Goal: Communication & Community: Ask a question

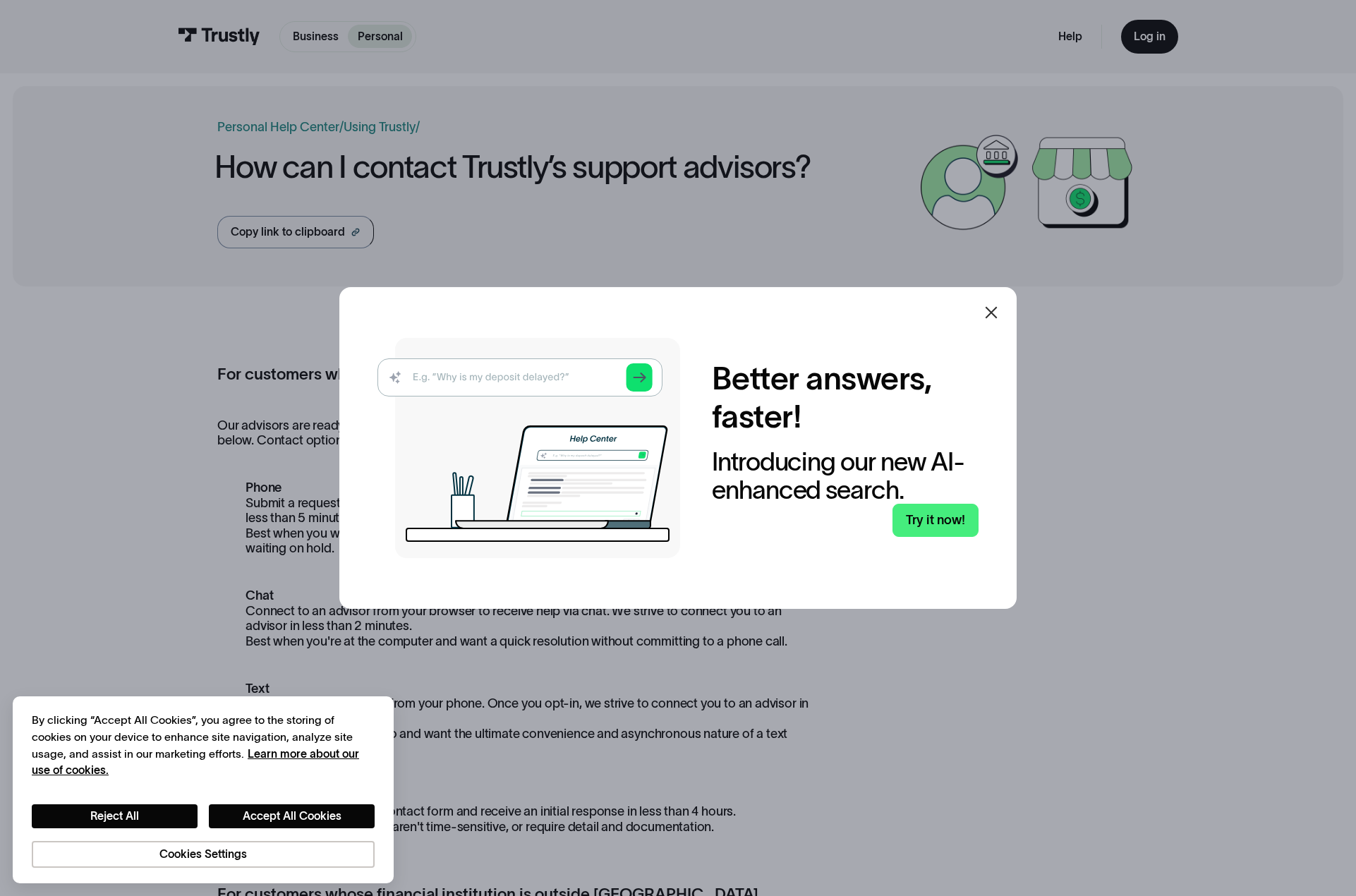
click at [995, 308] on icon at bounding box center [992, 313] width 17 height 17
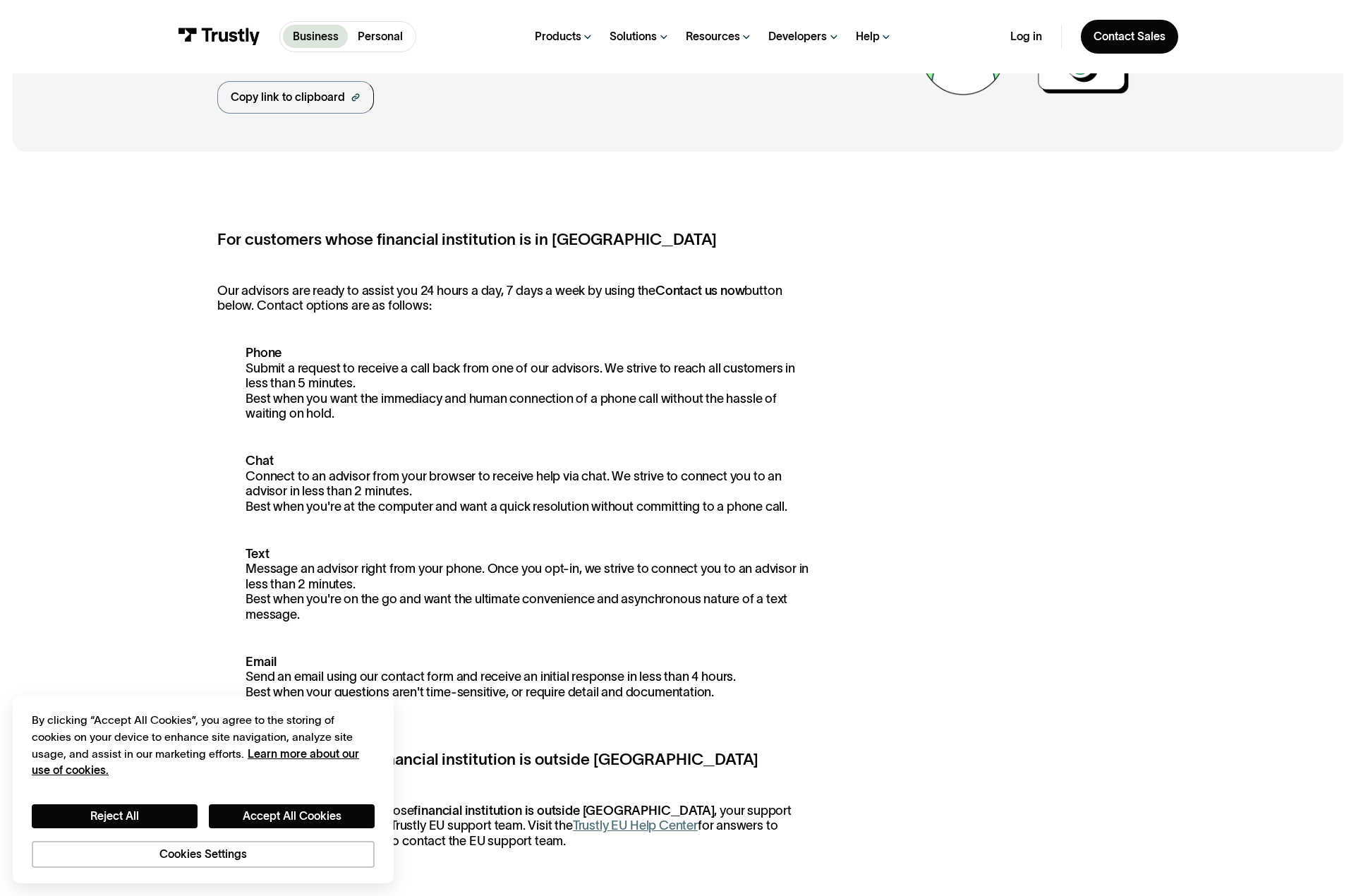
scroll to position [141, 0]
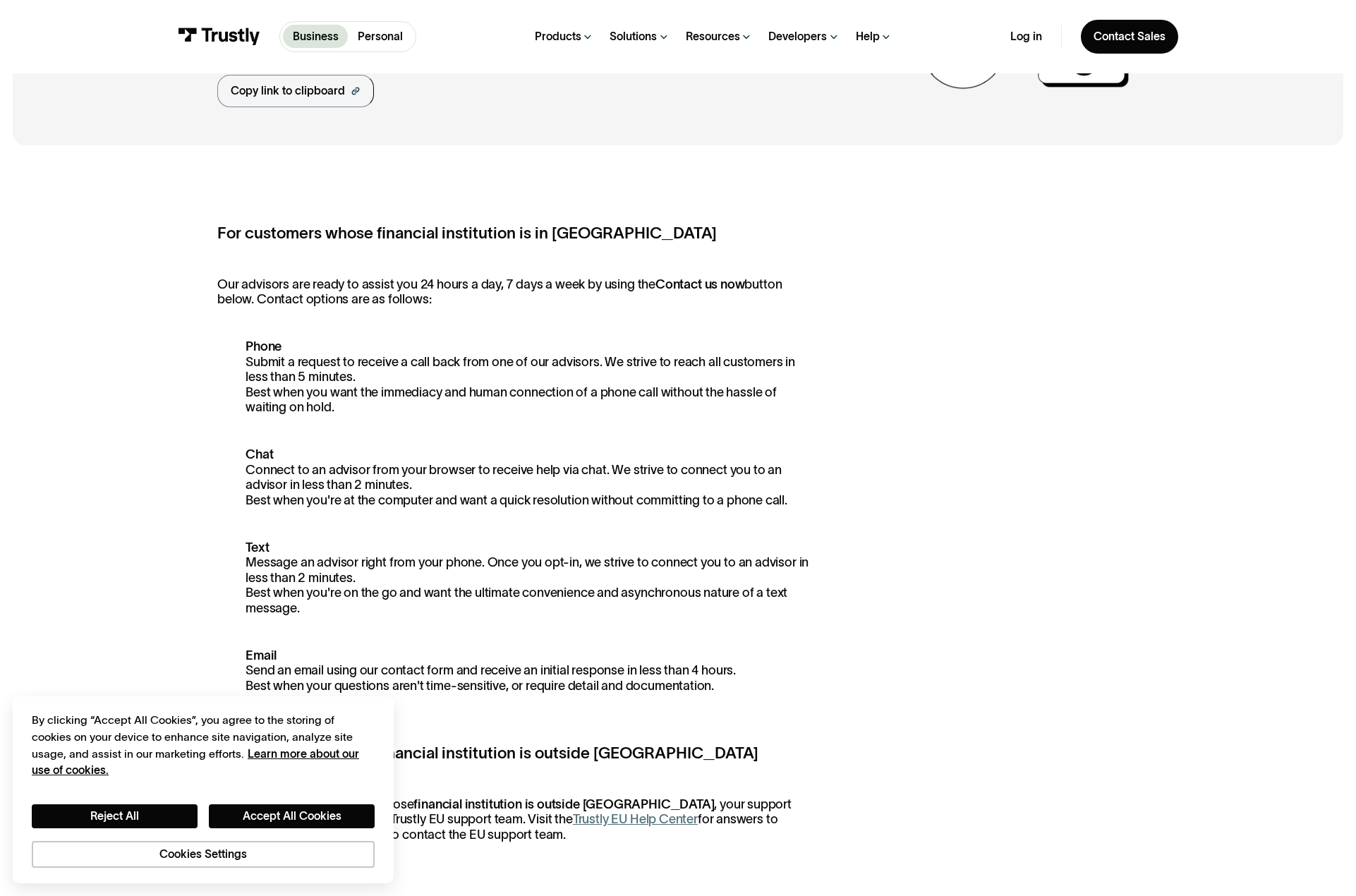
click at [332, 390] on p "Phone Submit a request to receive a call back from one of our advisors. We stri…" at bounding box center [513, 378] width 592 height 76
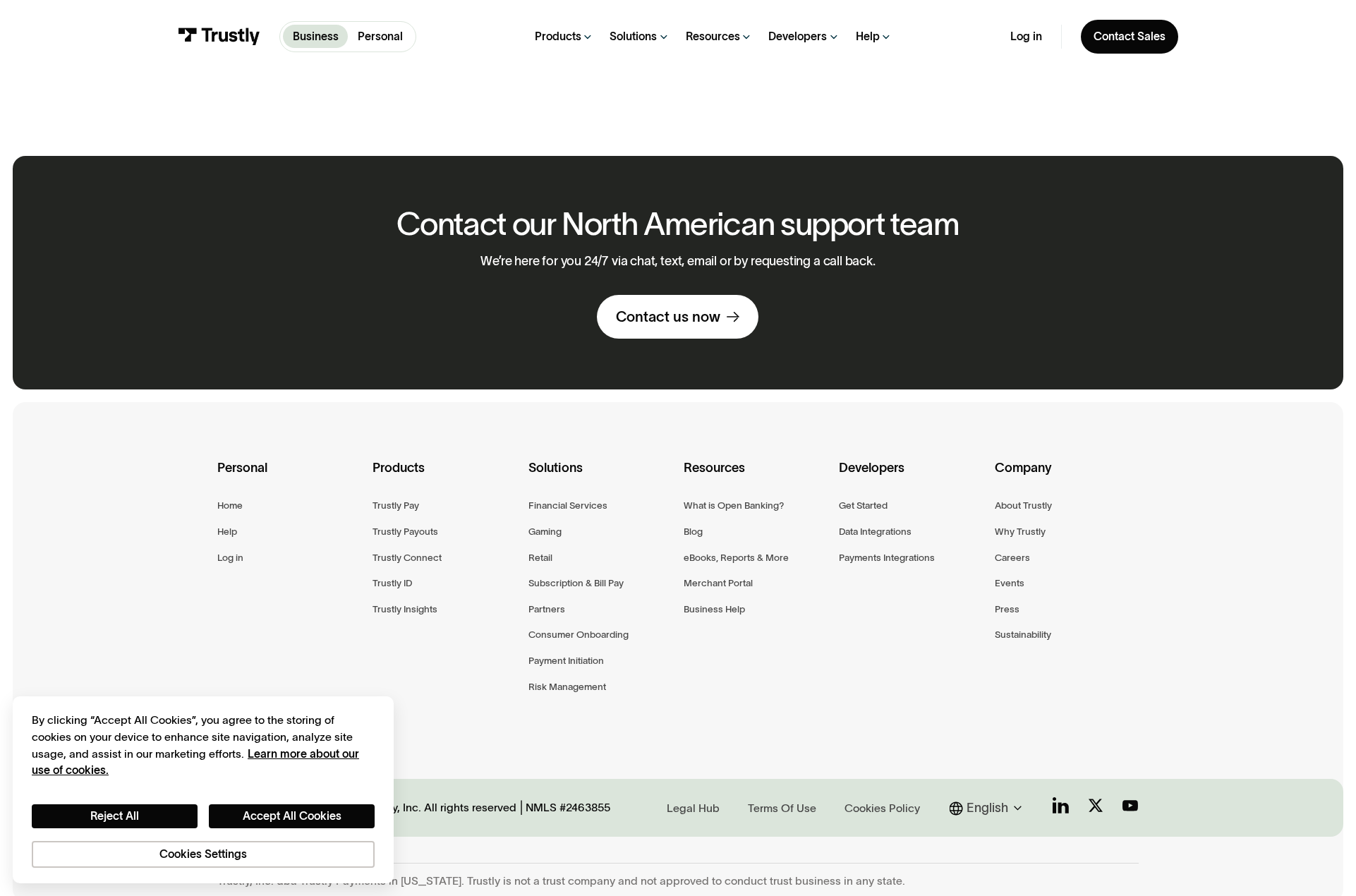
scroll to position [1070, 0]
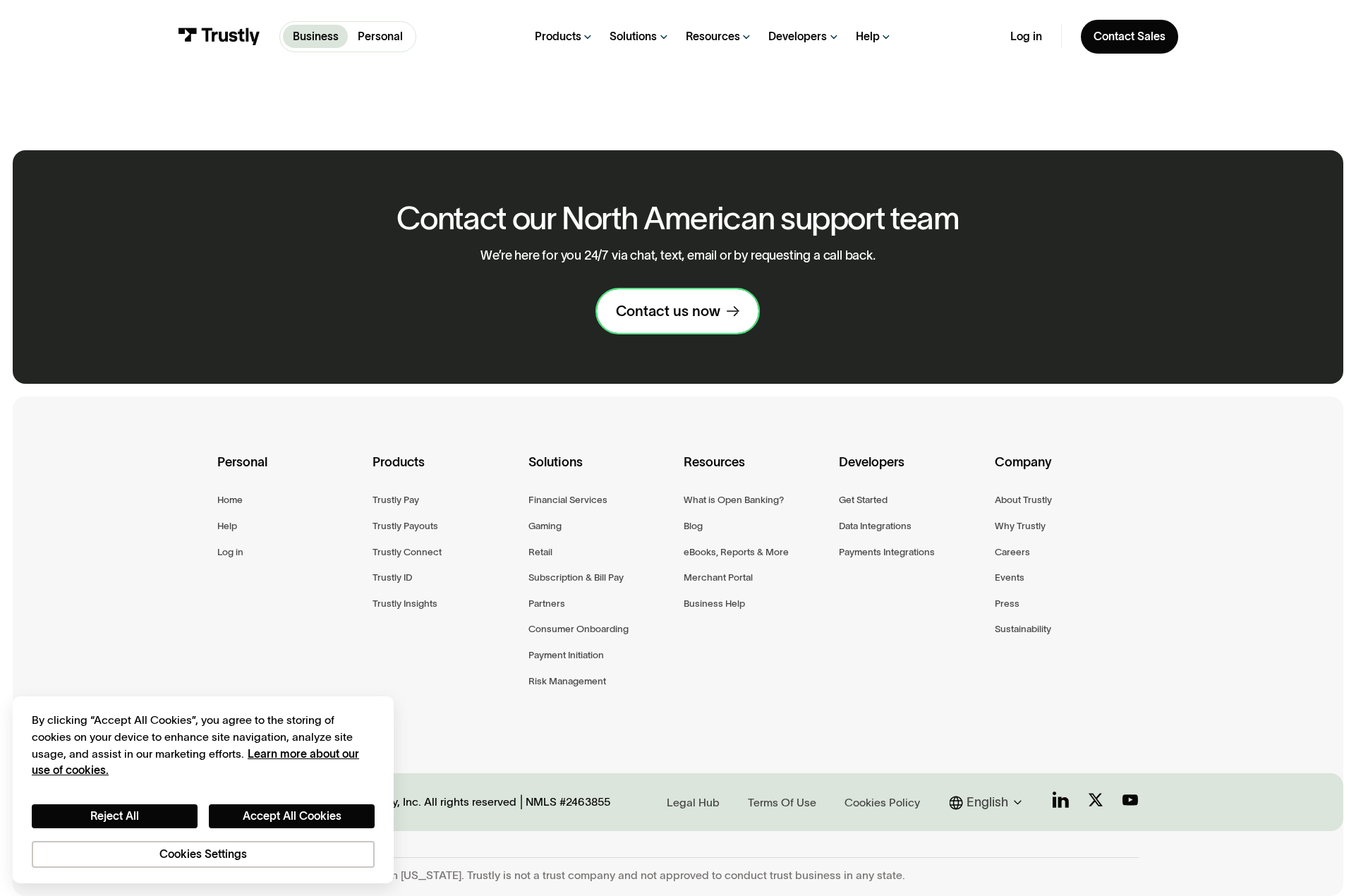
click at [738, 317] on icon at bounding box center [733, 313] width 12 height 12
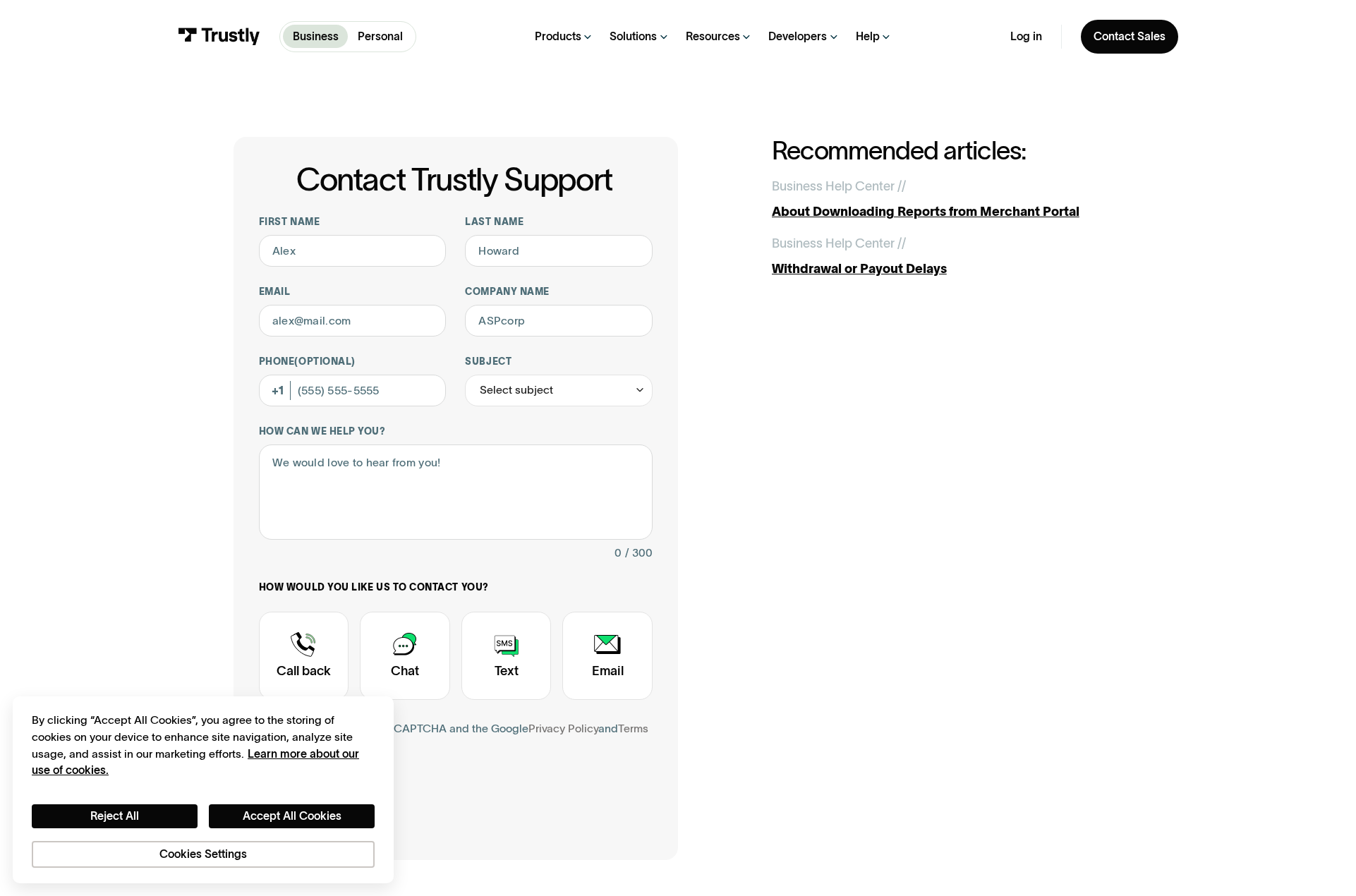
scroll to position [353, 0]
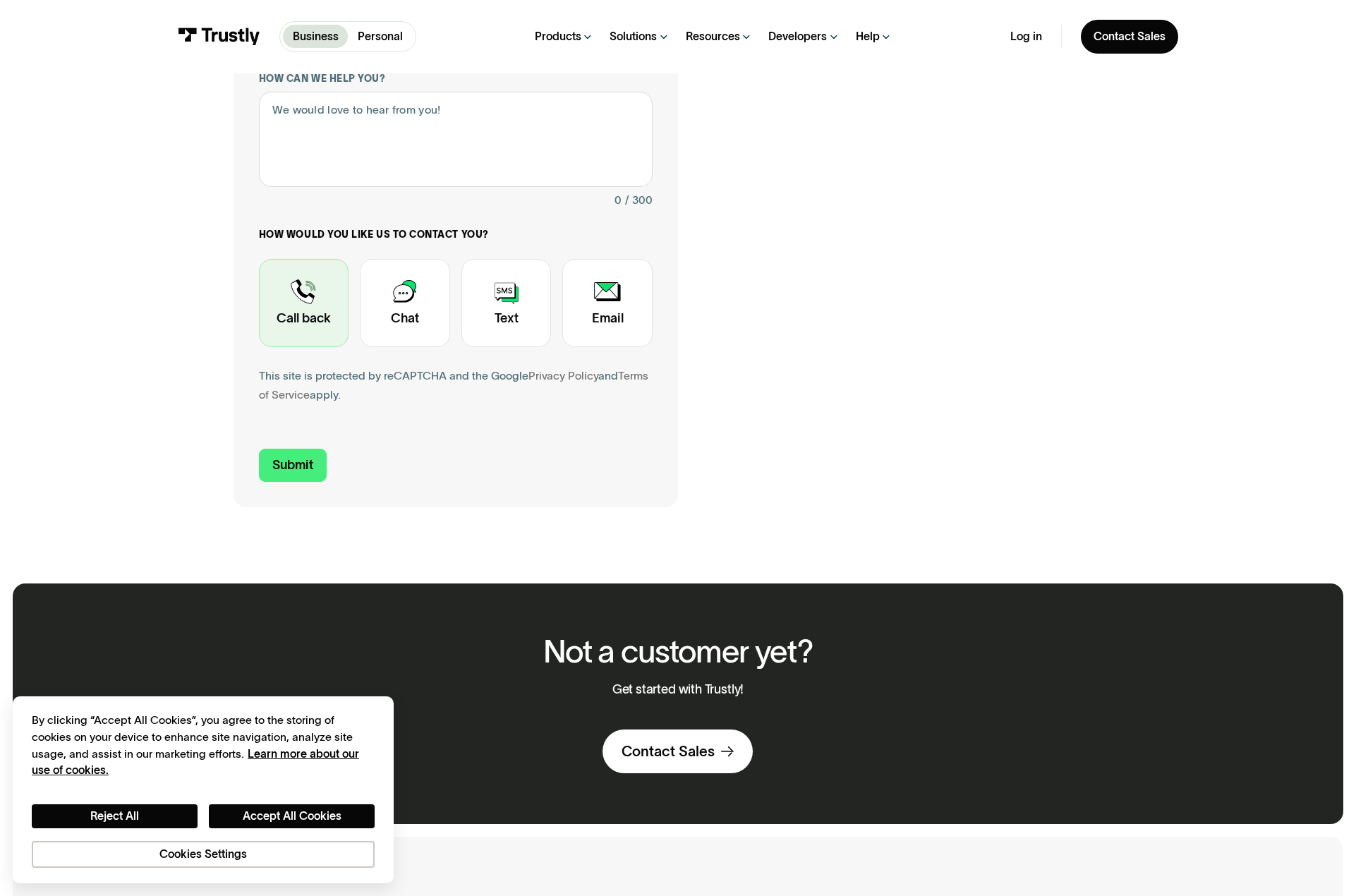
click at [311, 314] on div "Contact Trustly Support" at bounding box center [304, 303] width 90 height 89
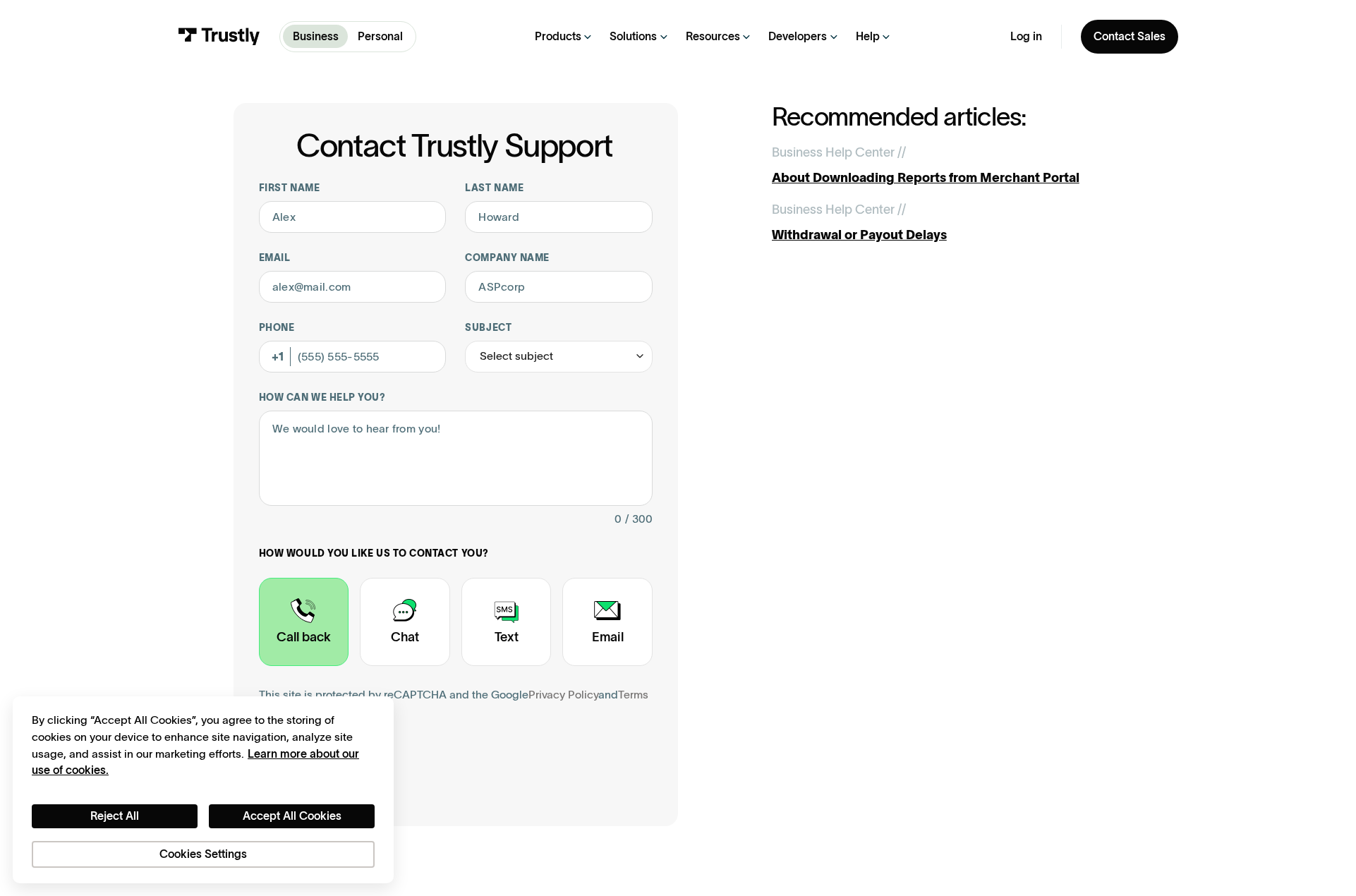
scroll to position [0, 0]
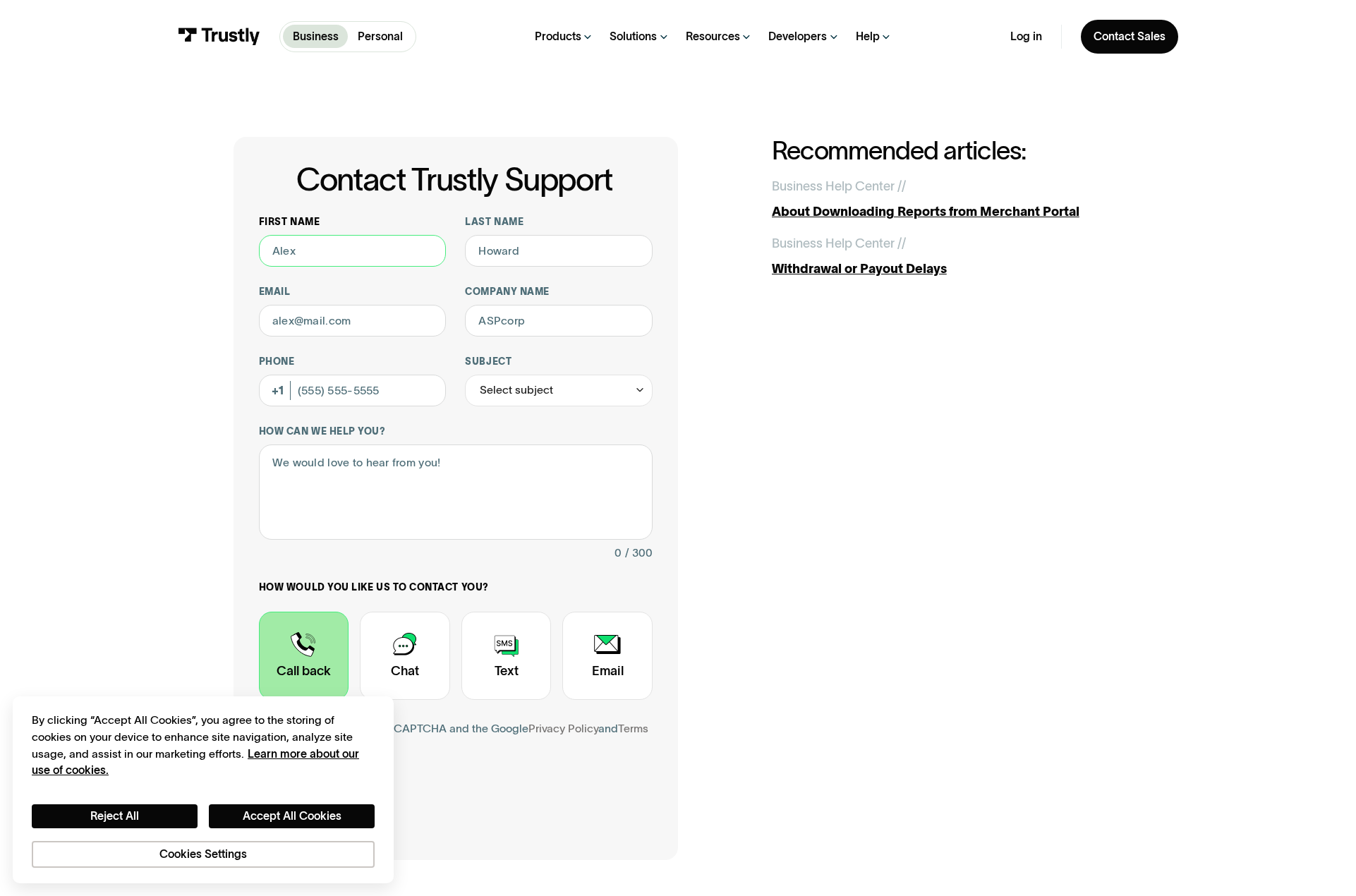
click at [378, 260] on input "First name" at bounding box center [353, 250] width 188 height 32
paste input "GORDON ASHU"
type input "GORDON ASHU"
click at [524, 247] on input "Last name" at bounding box center [559, 250] width 188 height 32
paste input "TAMBE"
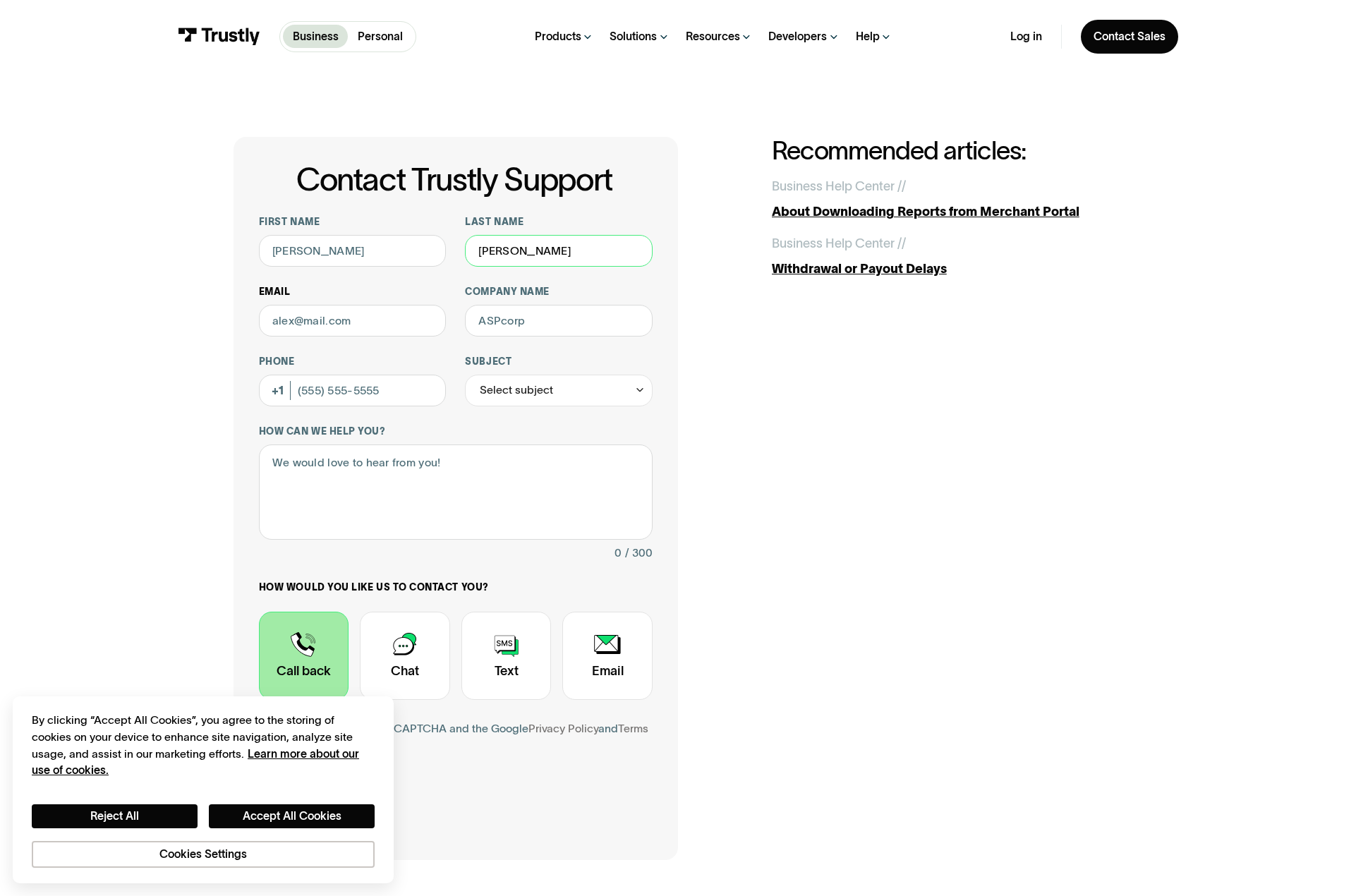
type input "TAMBE"
click at [381, 330] on input "Email" at bounding box center [353, 320] width 188 height 32
paste input "GORDONTAMBE@YAHOO.COM"
type input "GORDONTAMBE@YAHOO.COM"
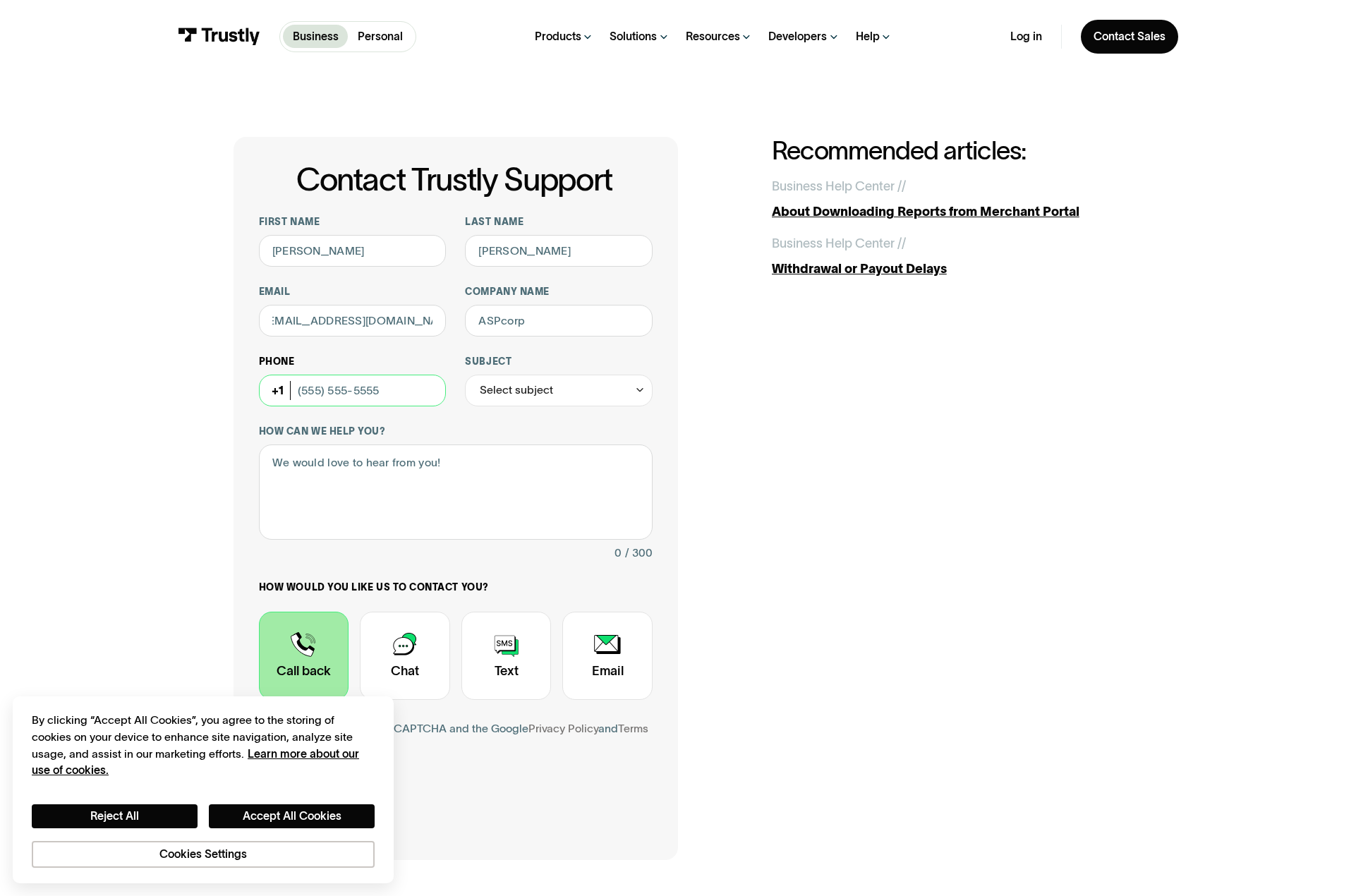
click at [374, 396] on input "Phone (Optional)" at bounding box center [353, 390] width 188 height 32
click at [377, 393] on input "Phone (Optional)" at bounding box center [353, 390] width 188 height 32
paste input "(358) 468-8391"
type input "(358) 468-8391"
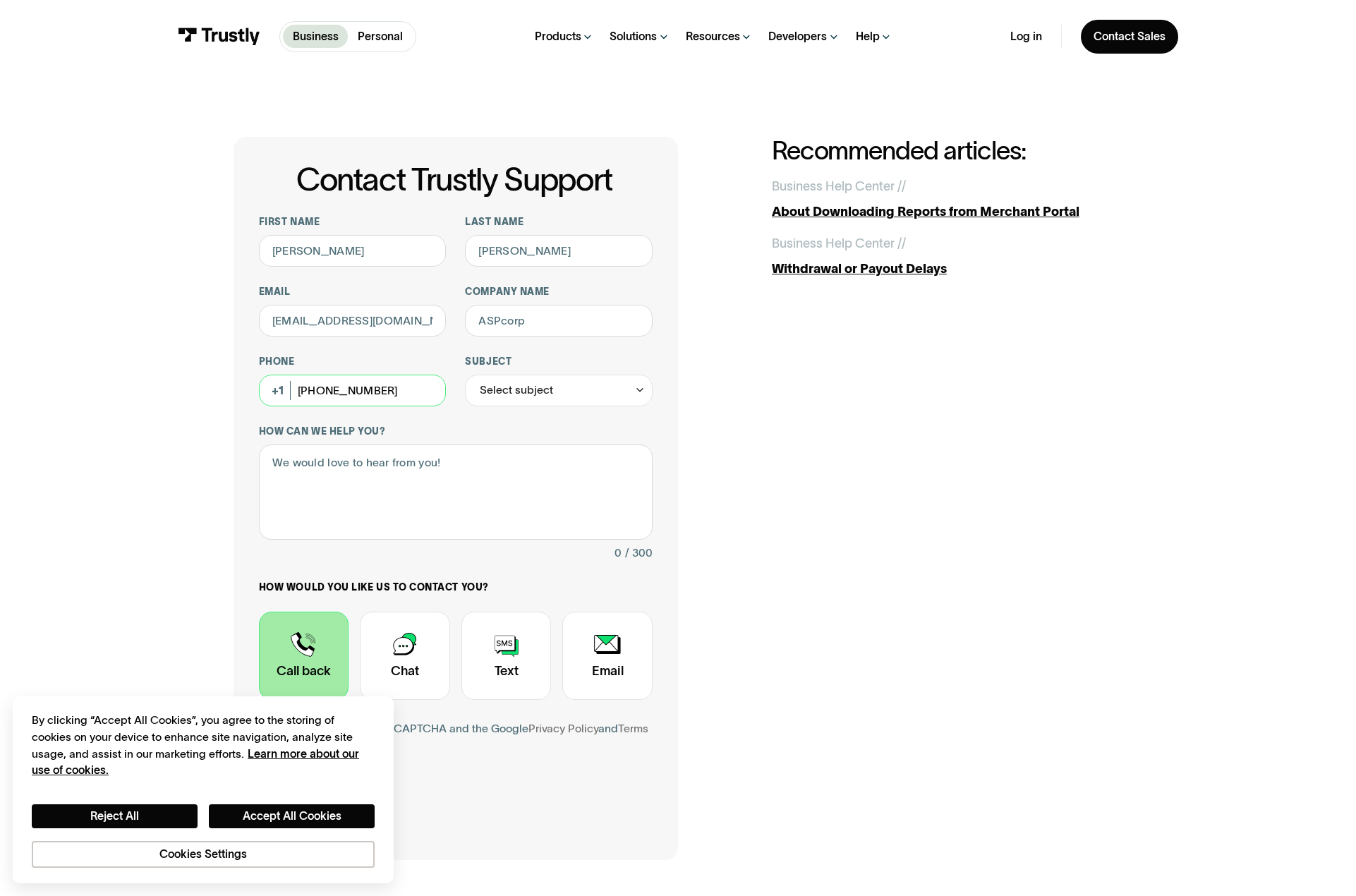
drag, startPoint x: 398, startPoint y: 394, endPoint x: 271, endPoint y: 411, distance: 128.1
click at [271, 411] on div "First name GORDON ASHU Last name TAMBE Email GORDONTAMBE@YAHOO.COM Company name…" at bounding box center [455, 495] width 394 height 560
click at [274, 399] on div "Phone (Optional)" at bounding box center [353, 381] width 188 height 51
click at [278, 392] on div "Phone (Optional)" at bounding box center [353, 381] width 188 height 51
click at [283, 391] on div "Phone (Optional)" at bounding box center [353, 381] width 188 height 51
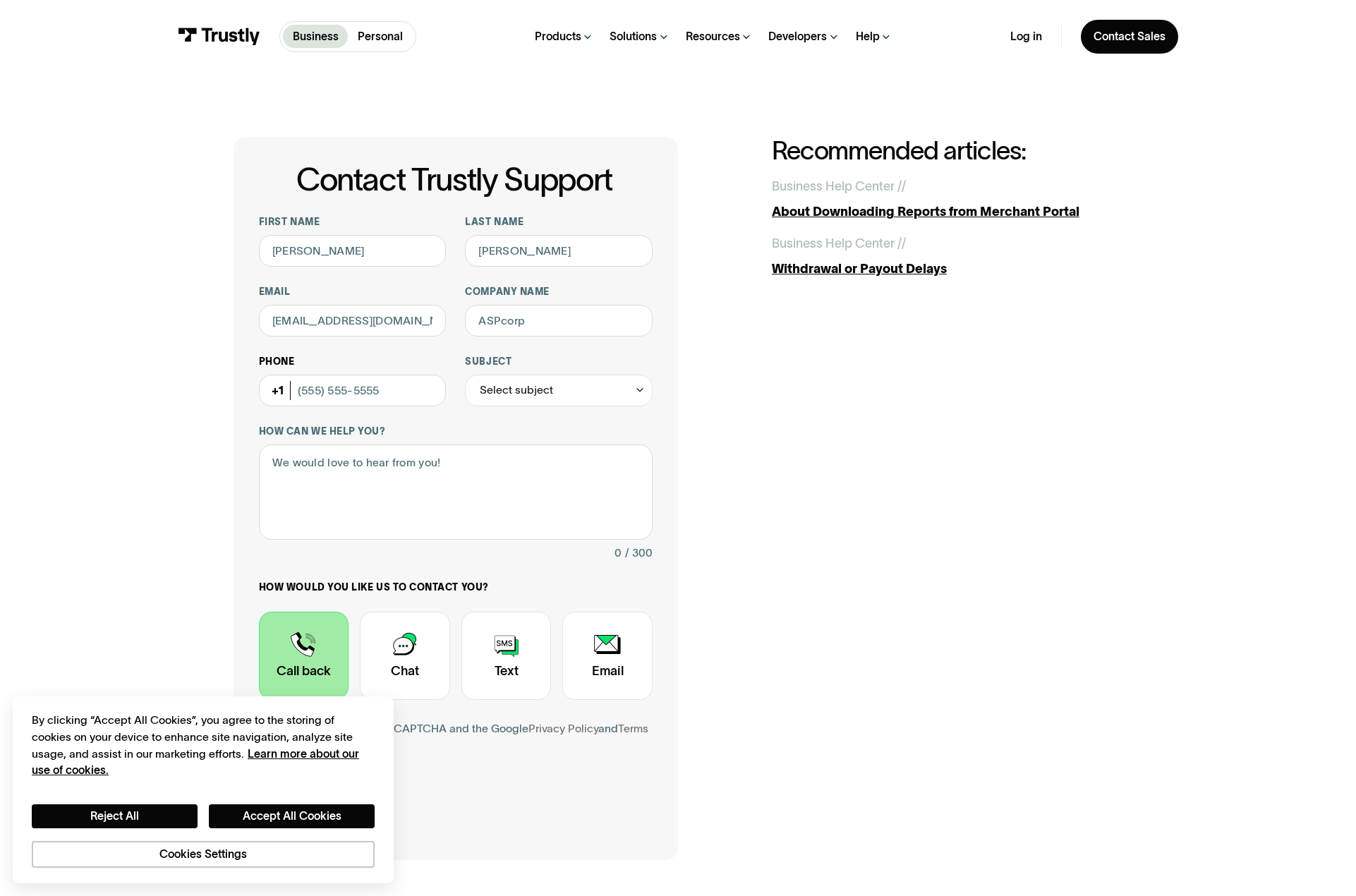
drag, startPoint x: 279, startPoint y: 390, endPoint x: 271, endPoint y: 388, distance: 8.2
click at [271, 388] on div "Phone (Optional)" at bounding box center [353, 381] width 188 height 51
drag, startPoint x: 294, startPoint y: 387, endPoint x: 270, endPoint y: 386, distance: 24.0
click at [284, 387] on div "Phone (Optional)" at bounding box center [353, 381] width 188 height 51
click at [547, 396] on div "Select subject" at bounding box center [516, 390] width 73 height 19
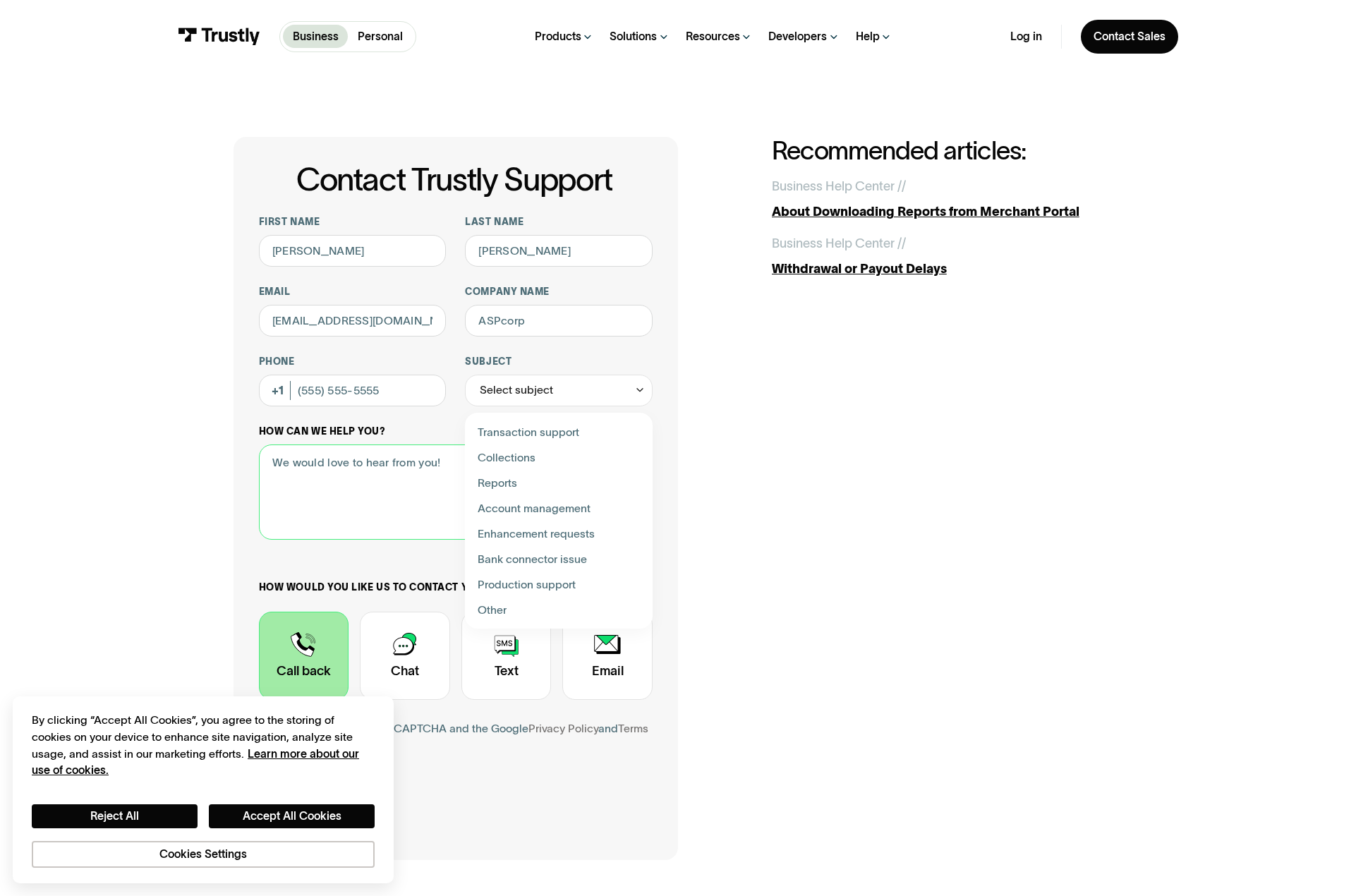
click at [375, 516] on textarea "How can we help you?" at bounding box center [455, 492] width 394 height 96
click at [277, 388] on div "Phone (Optional)" at bounding box center [353, 381] width 188 height 51
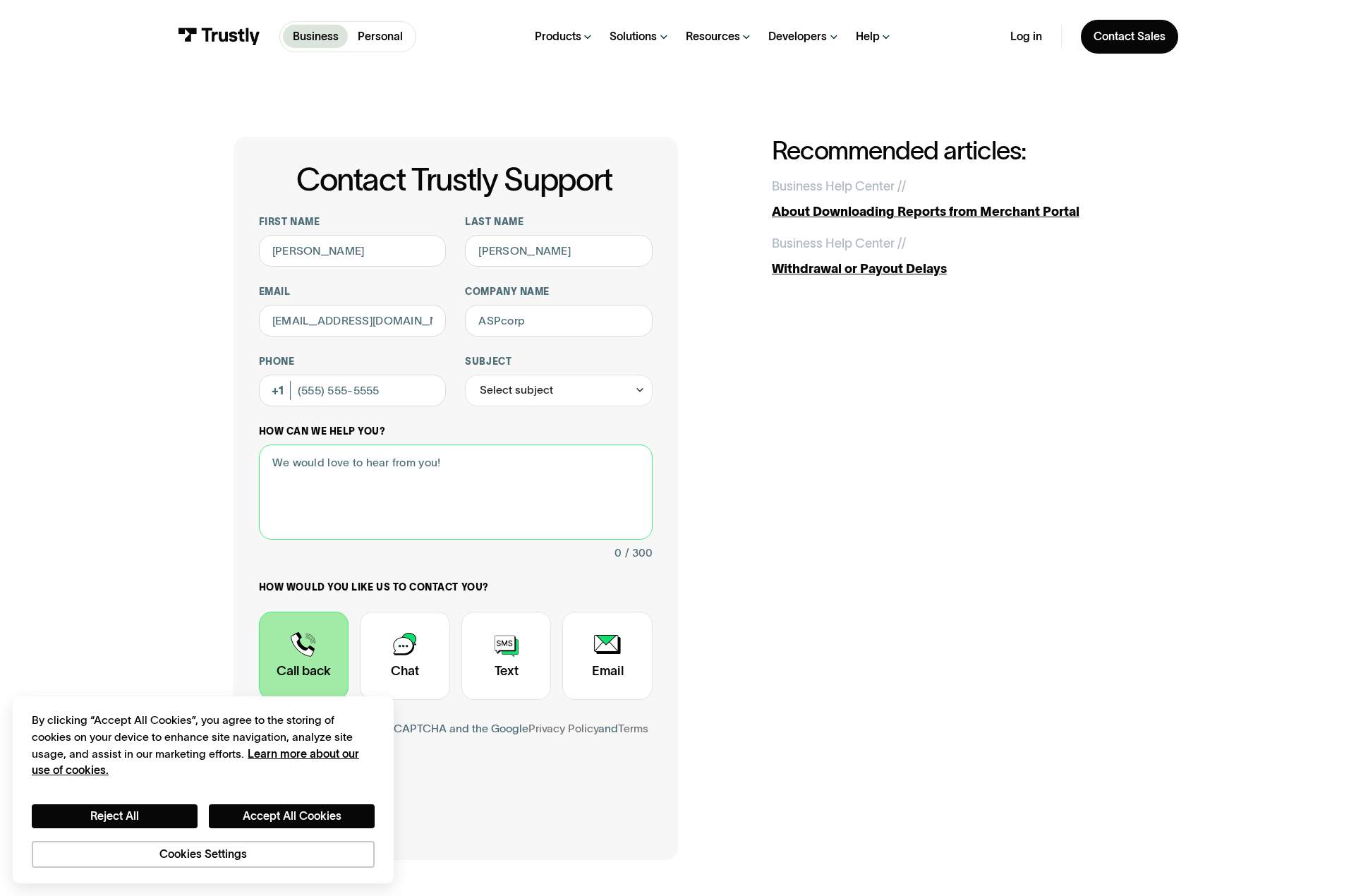
click at [415, 528] on textarea "How can we help you?" at bounding box center [455, 492] width 394 height 96
click at [334, 394] on input "Phone (Optional)" at bounding box center [353, 390] width 188 height 32
paste input "(846) 883-9165"
type input "(846) 883-9165"
click at [529, 395] on div "Select subject" at bounding box center [516, 390] width 73 height 19
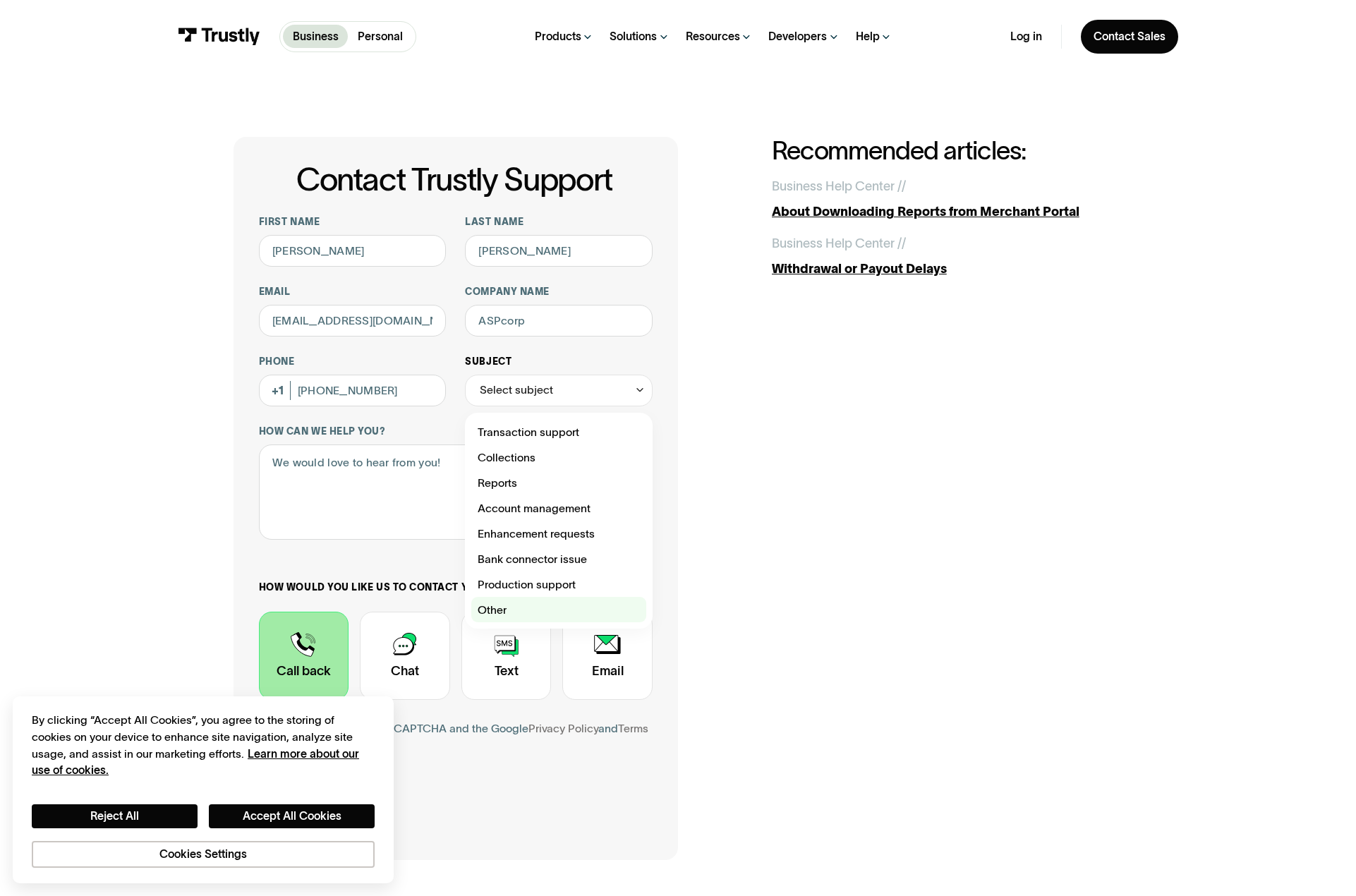
click at [527, 602] on div "Contact Trustly Support" at bounding box center [559, 609] width 175 height 25
type input "*****"
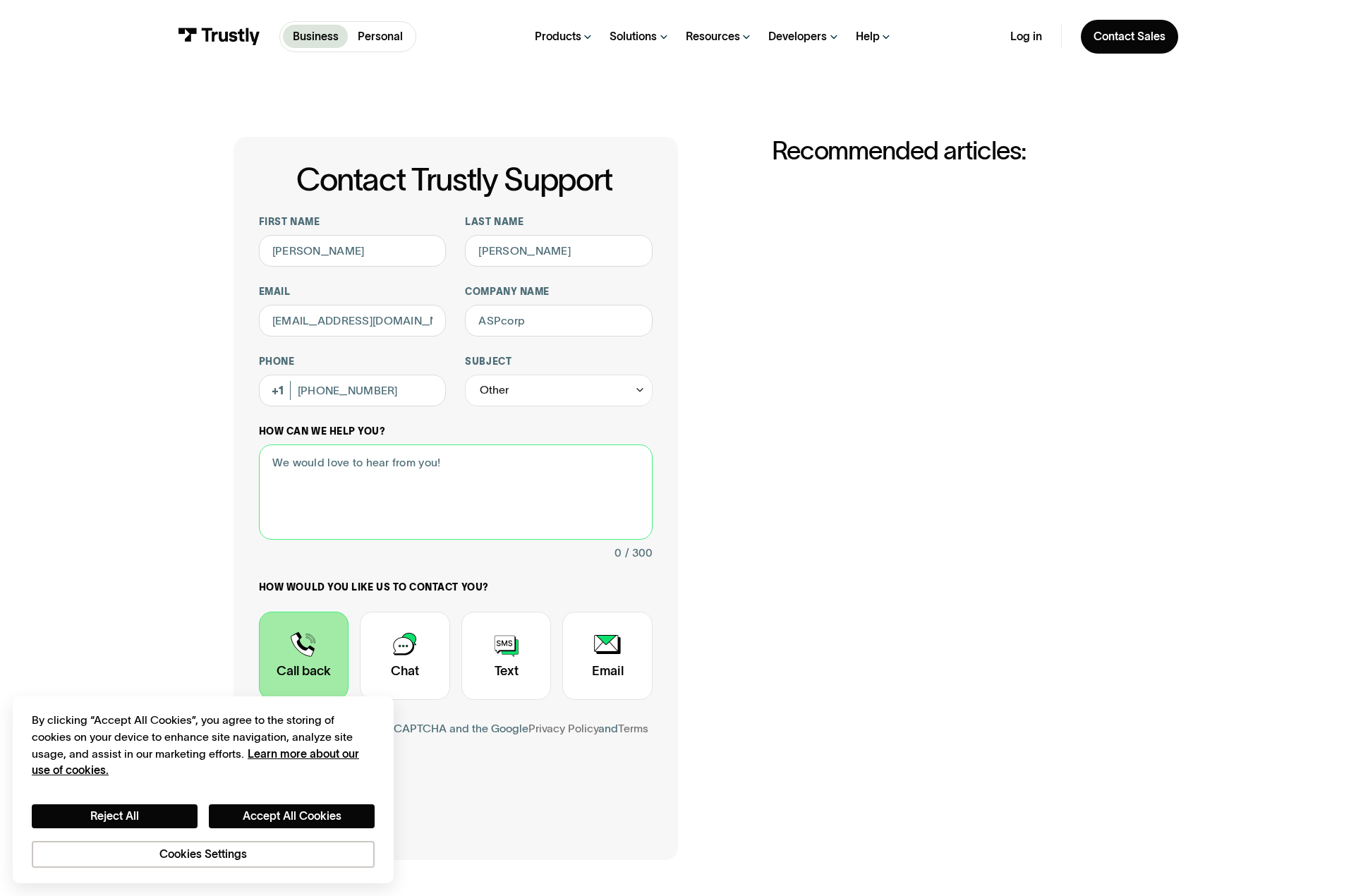
click at [337, 475] on textarea "How can we help you?" at bounding box center [455, 492] width 394 height 96
type textarea "I WANT MY MONEY BACK PLS"
click at [729, 565] on div "Contact Trustly Support First name GORDON ASHU Last name TAMBE Email GORDONTAMB…" at bounding box center [678, 499] width 890 height 724
click at [1074, 657] on div "Contact Trustly Support First name GORDON ASHU Last name TAMBE Email GORDONTAMB…" at bounding box center [678, 499] width 890 height 724
click at [322, 394] on input "(846) 883-9165" at bounding box center [353, 390] width 188 height 32
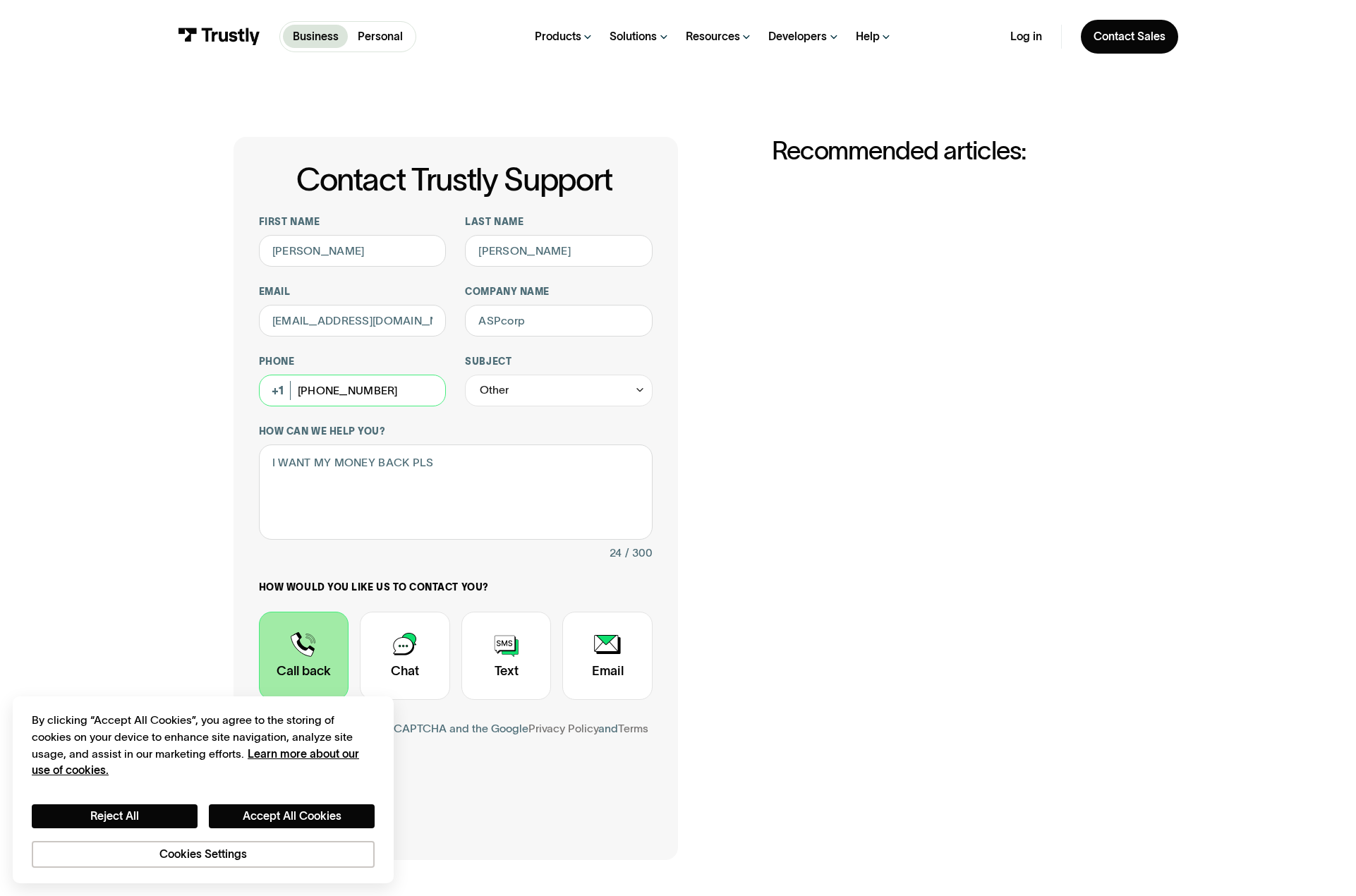
drag, startPoint x: 389, startPoint y: 391, endPoint x: 294, endPoint y: 411, distance: 97.1
click at [294, 411] on div "First name GORDON ASHU Last name TAMBE Email GORDONTAMBE@YAHOO.COM Company name…" at bounding box center [455, 495] width 394 height 560
paste input "468) 839-"
type input "(468) 839-165"
click at [719, 459] on div "Contact Trustly Support First name GORDON ASHU Last name TAMBE Email GORDONTAMB…" at bounding box center [678, 499] width 890 height 724
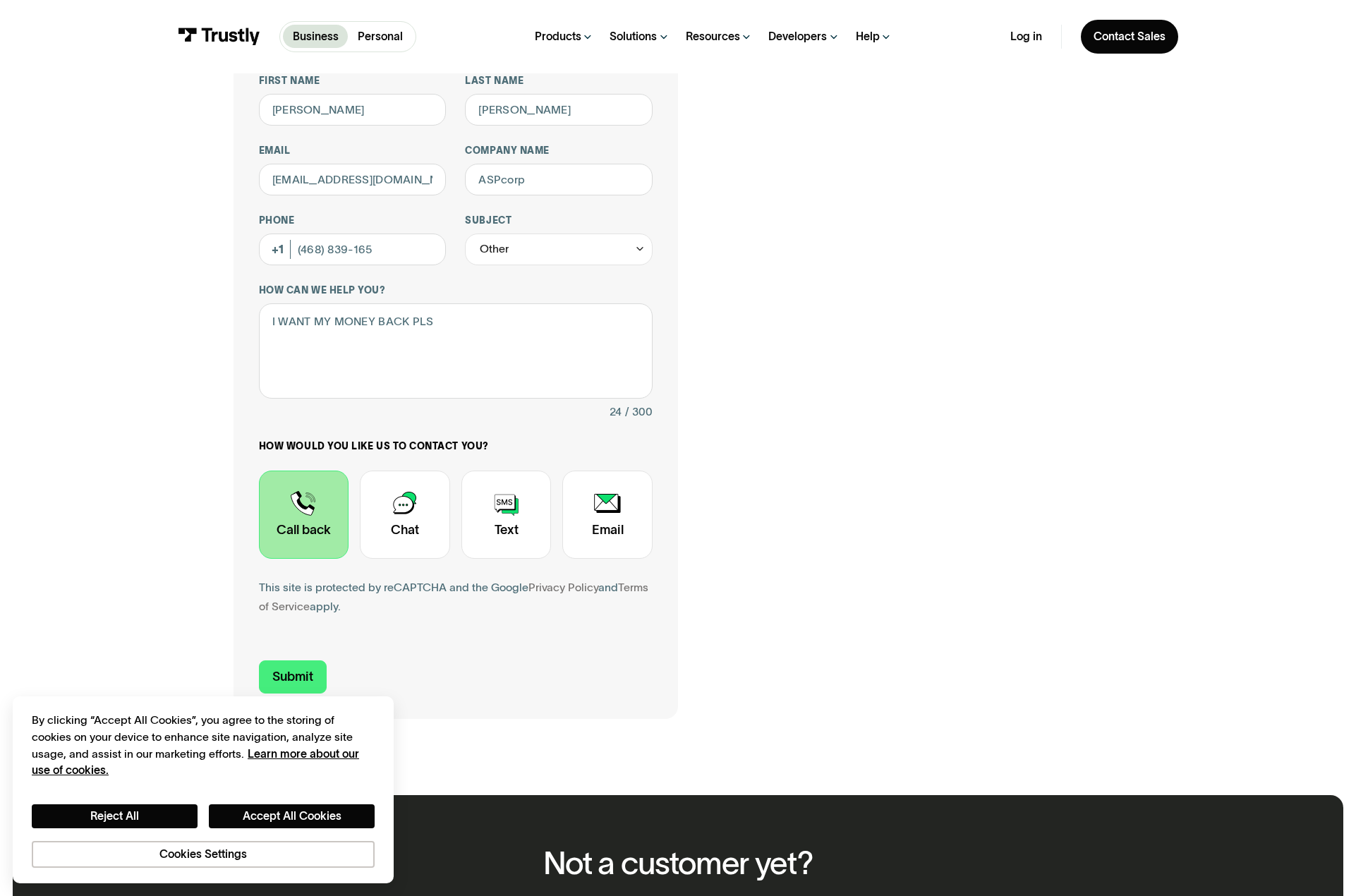
scroll to position [212, 0]
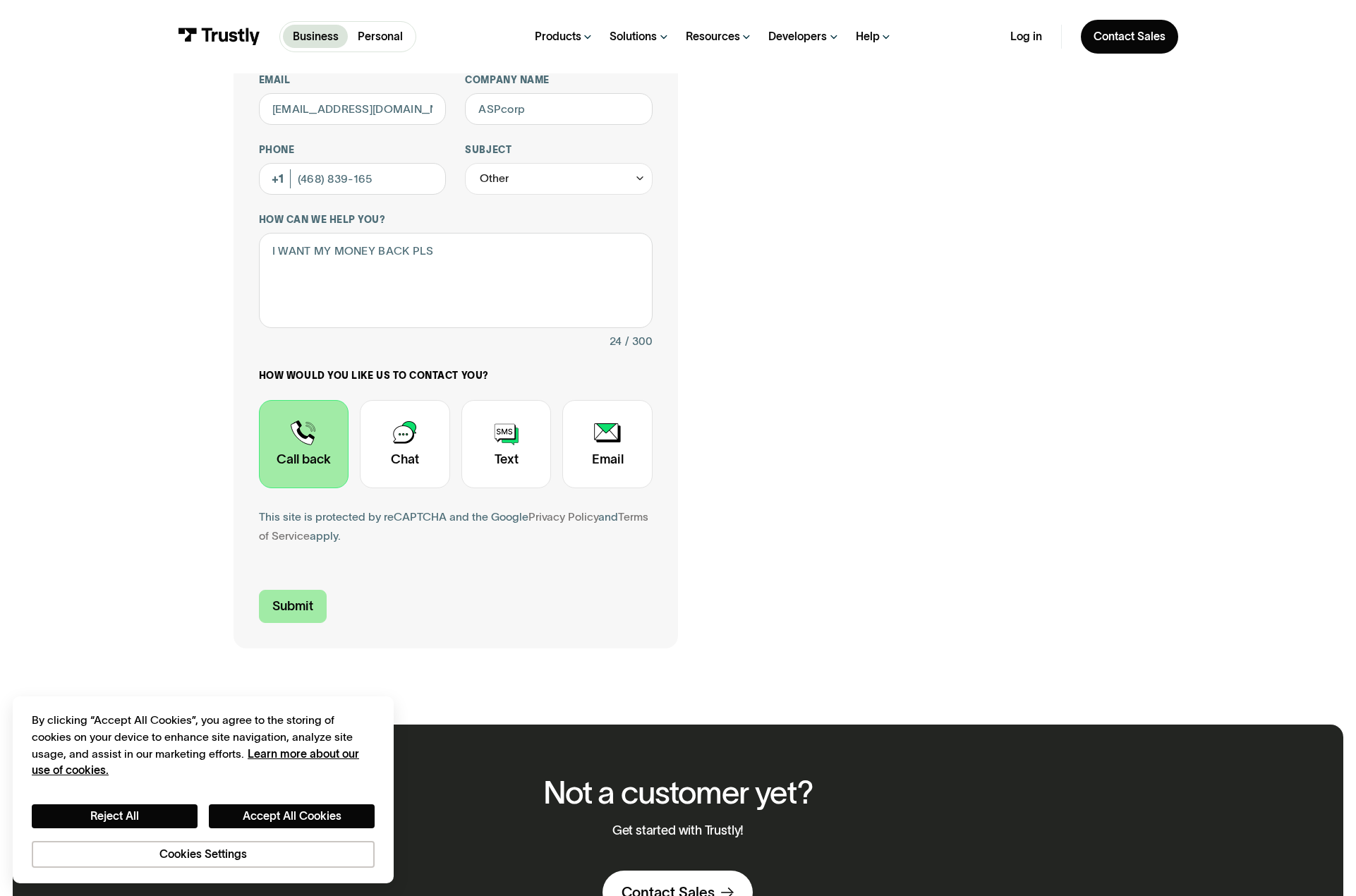
click at [300, 615] on input "Submit" at bounding box center [293, 606] width 68 height 33
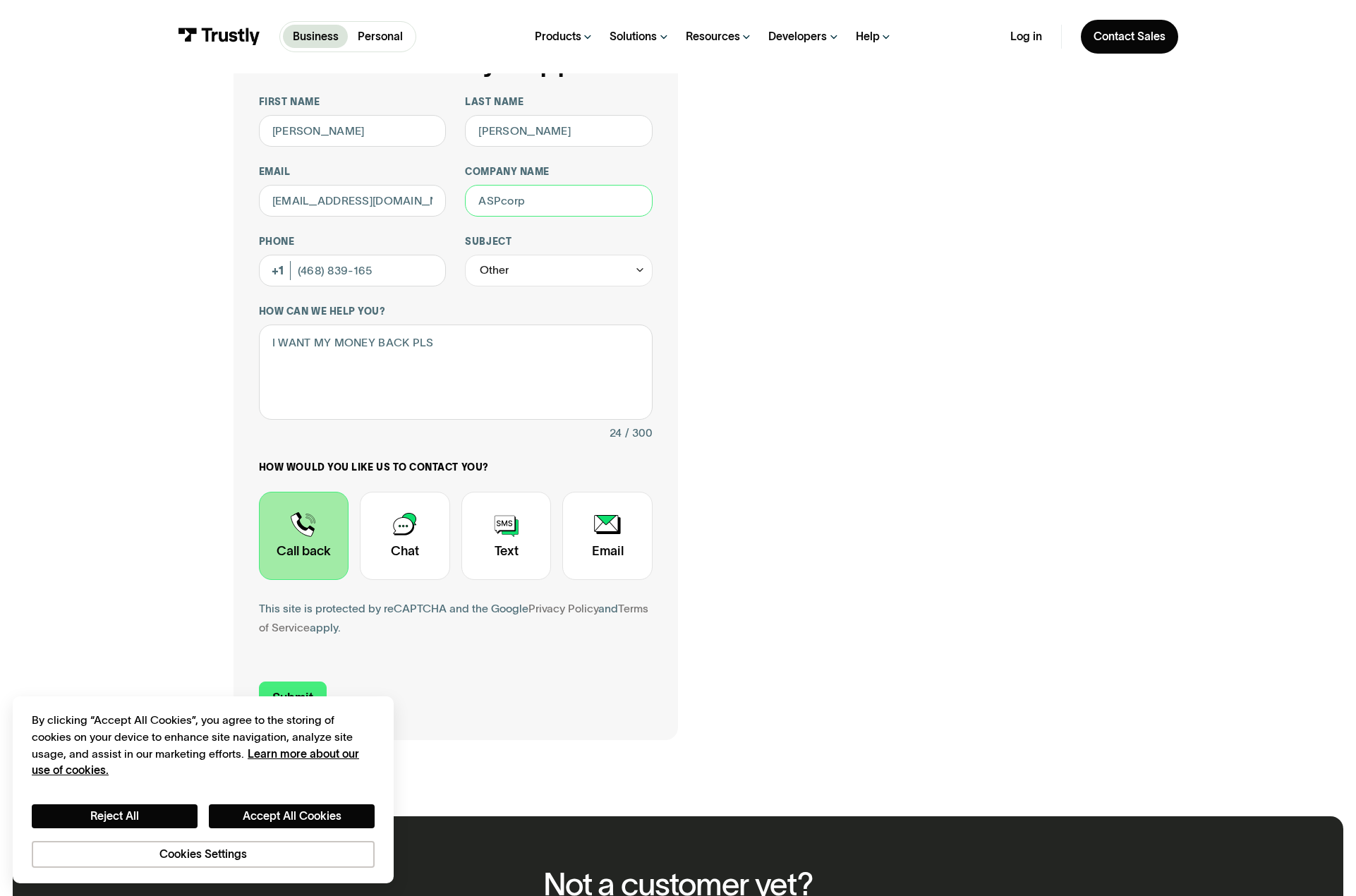
scroll to position [0, 0]
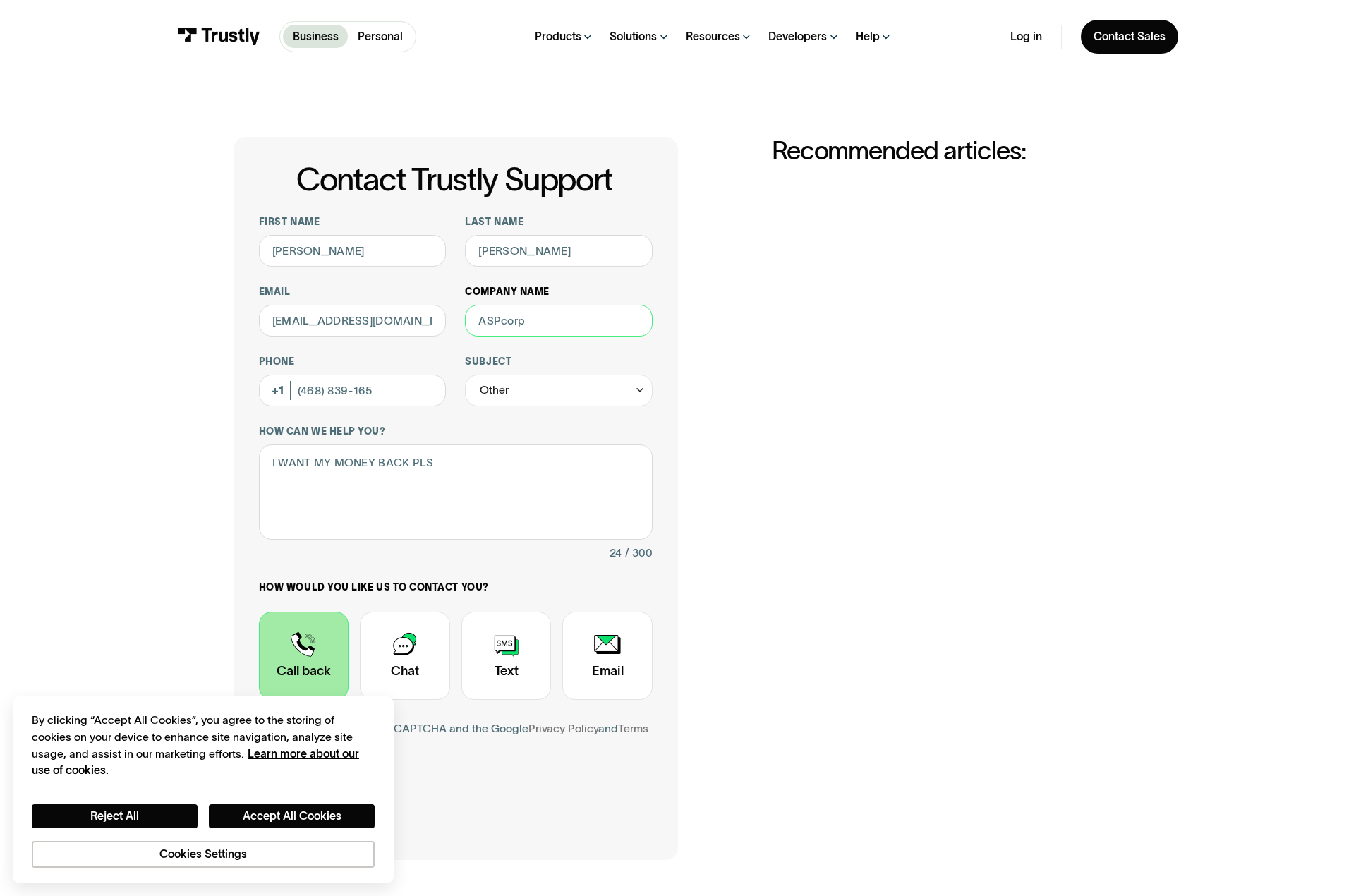
click at [559, 336] on input "Company name" at bounding box center [559, 320] width 188 height 32
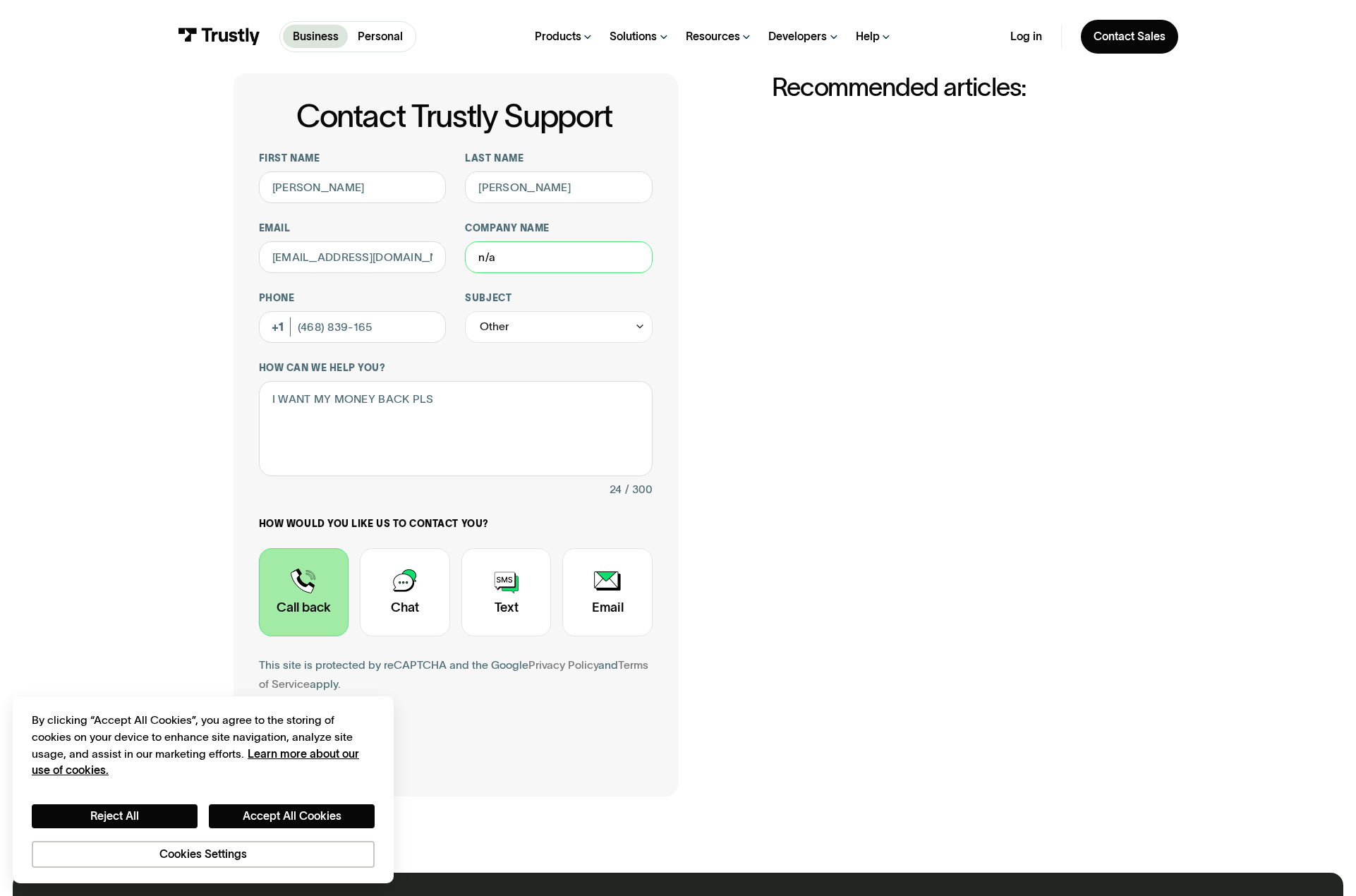
scroll to position [212, 0]
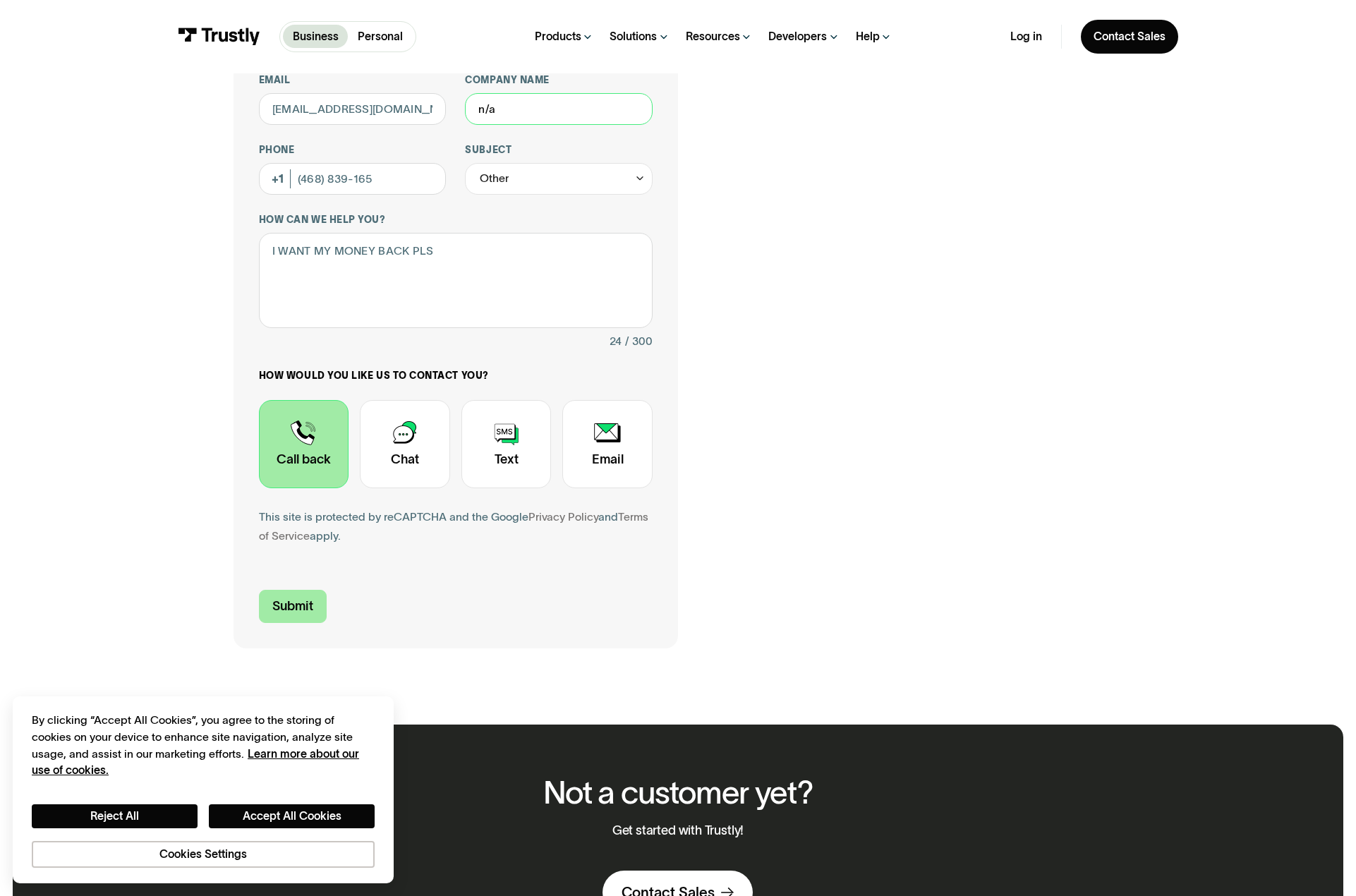
type input "n/a"
click at [310, 616] on input "Submit" at bounding box center [293, 606] width 68 height 33
type input "+1468839165"
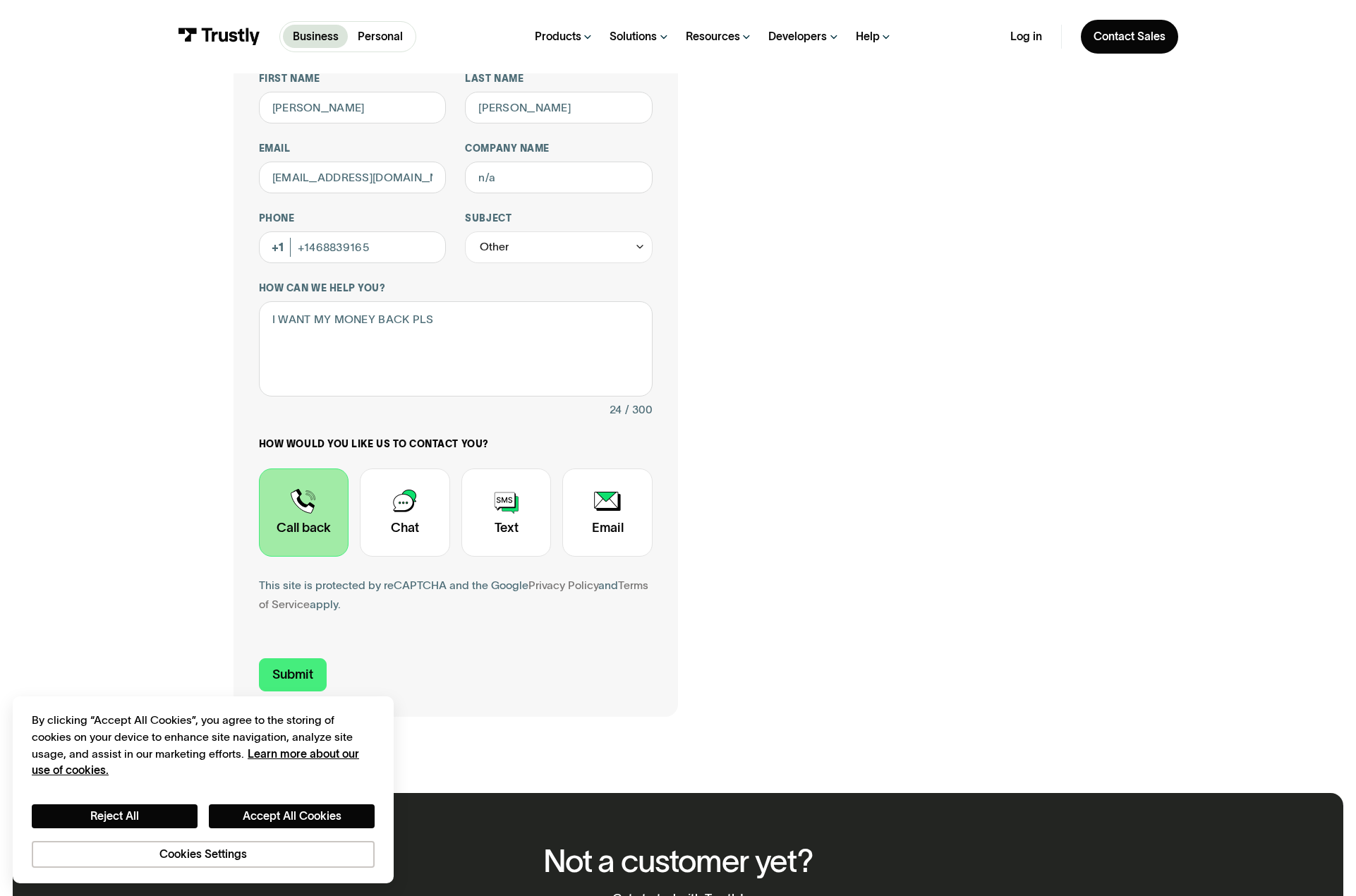
scroll to position [0, 0]
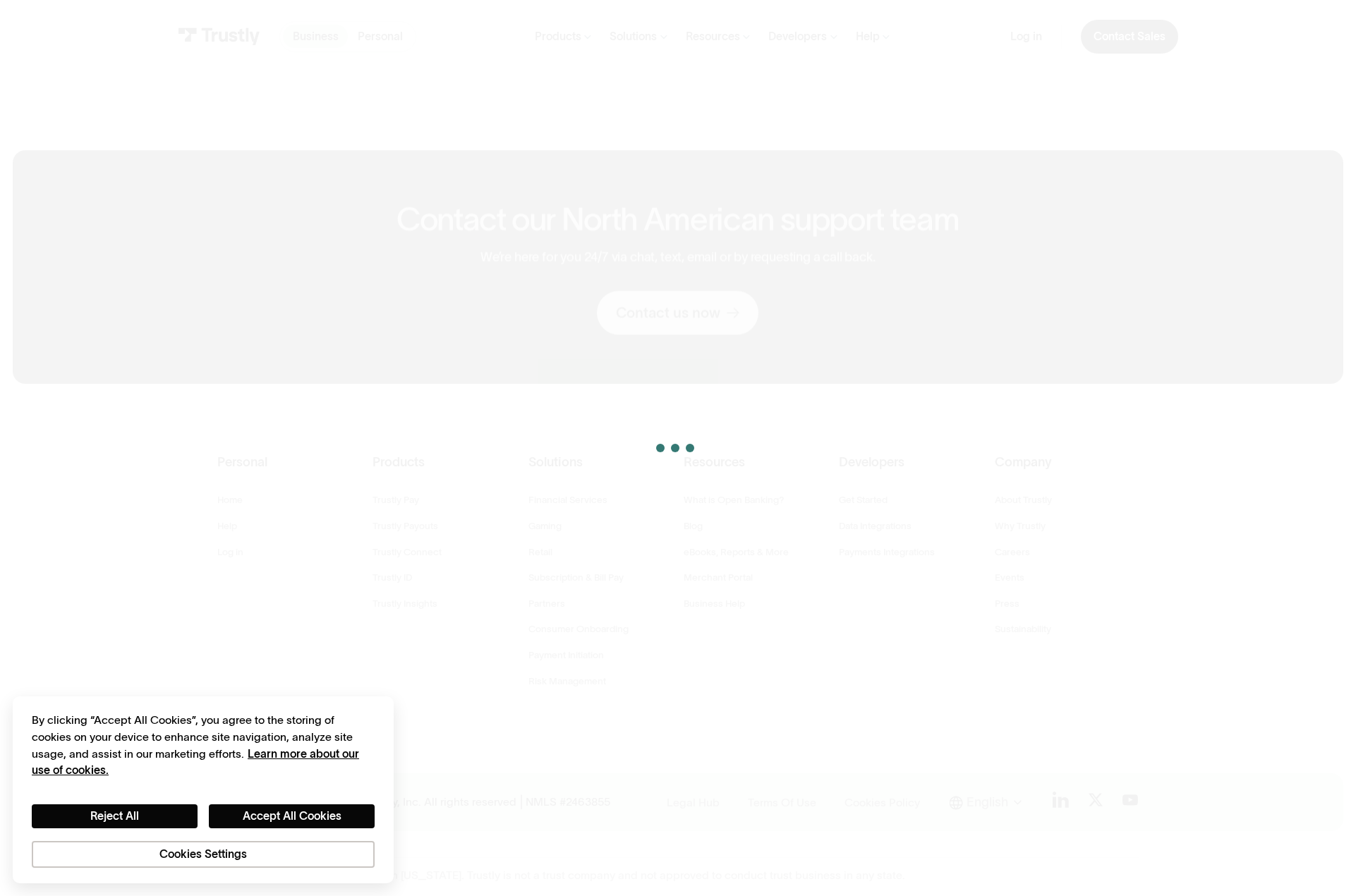
scroll to position [1070, 0]
